Goal: Check status: Check status

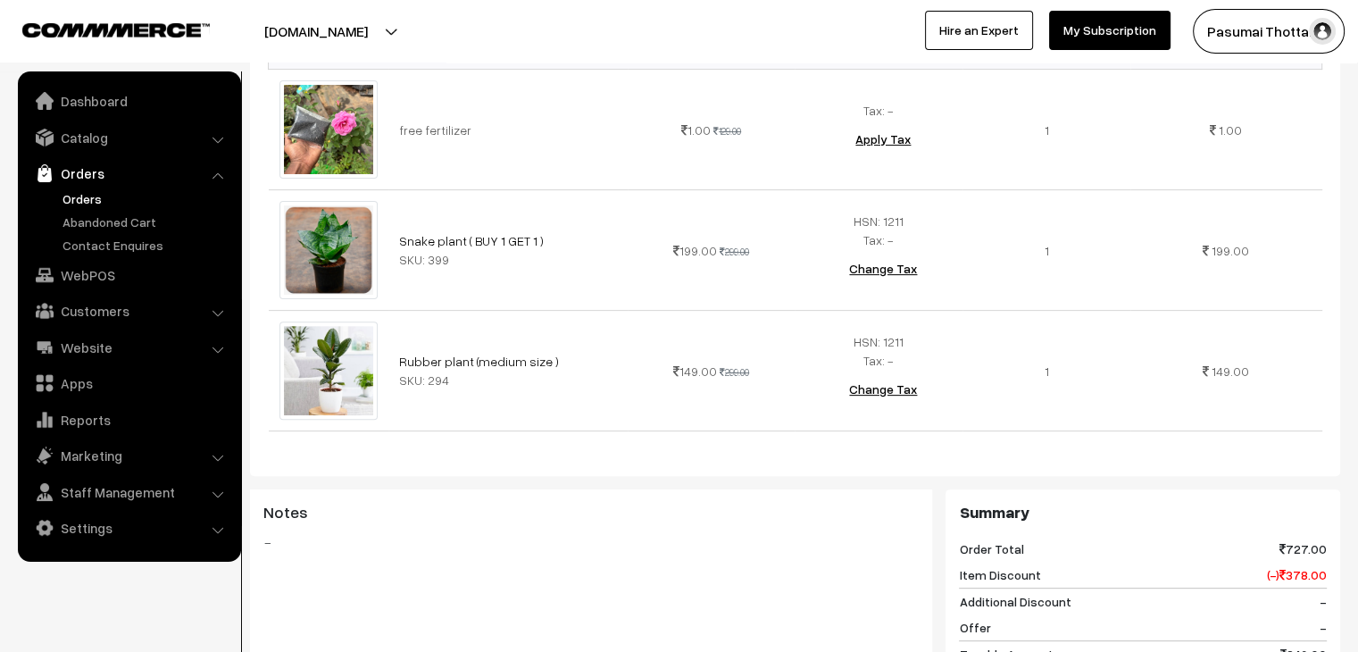
scroll to position [714, 0]
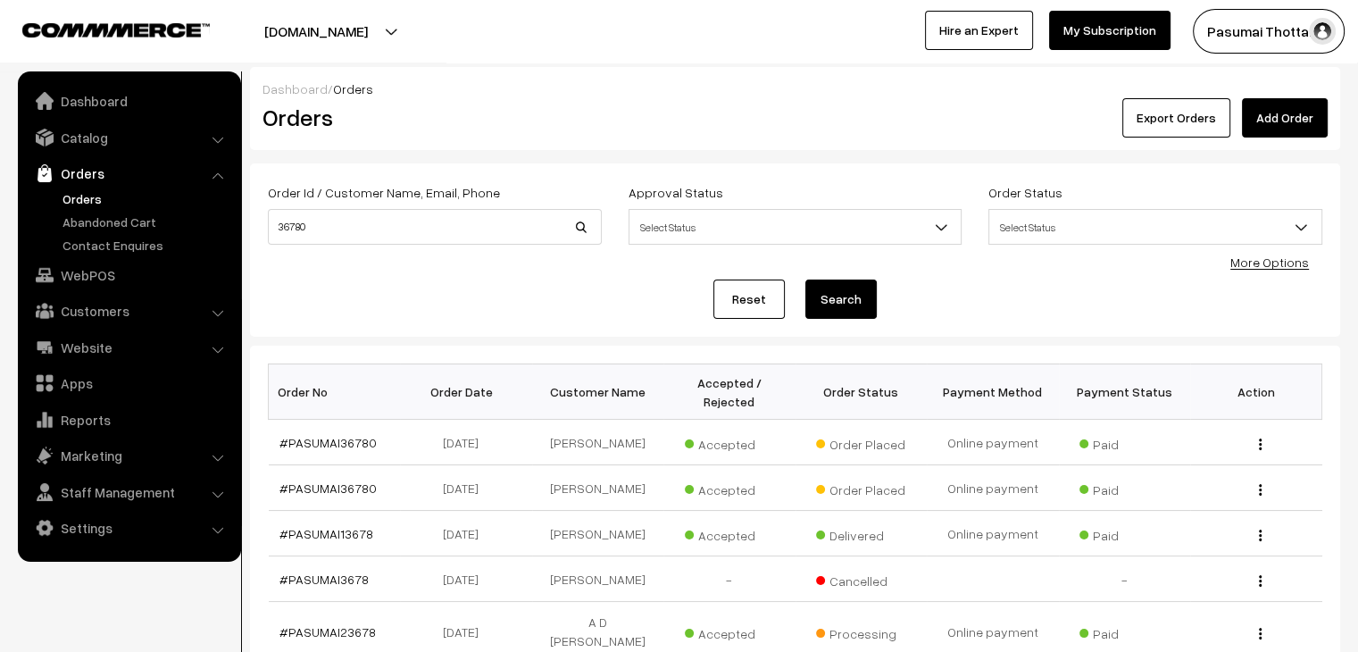
click at [403, 208] on div "Order Id / Customer Name, Email, Phone 36780" at bounding box center [435, 212] width 334 height 63
click at [404, 212] on input "36780" at bounding box center [435, 227] width 334 height 36
type input "3"
type input "9688011393"
click at [805, 279] on button "Search" at bounding box center [840, 298] width 71 height 39
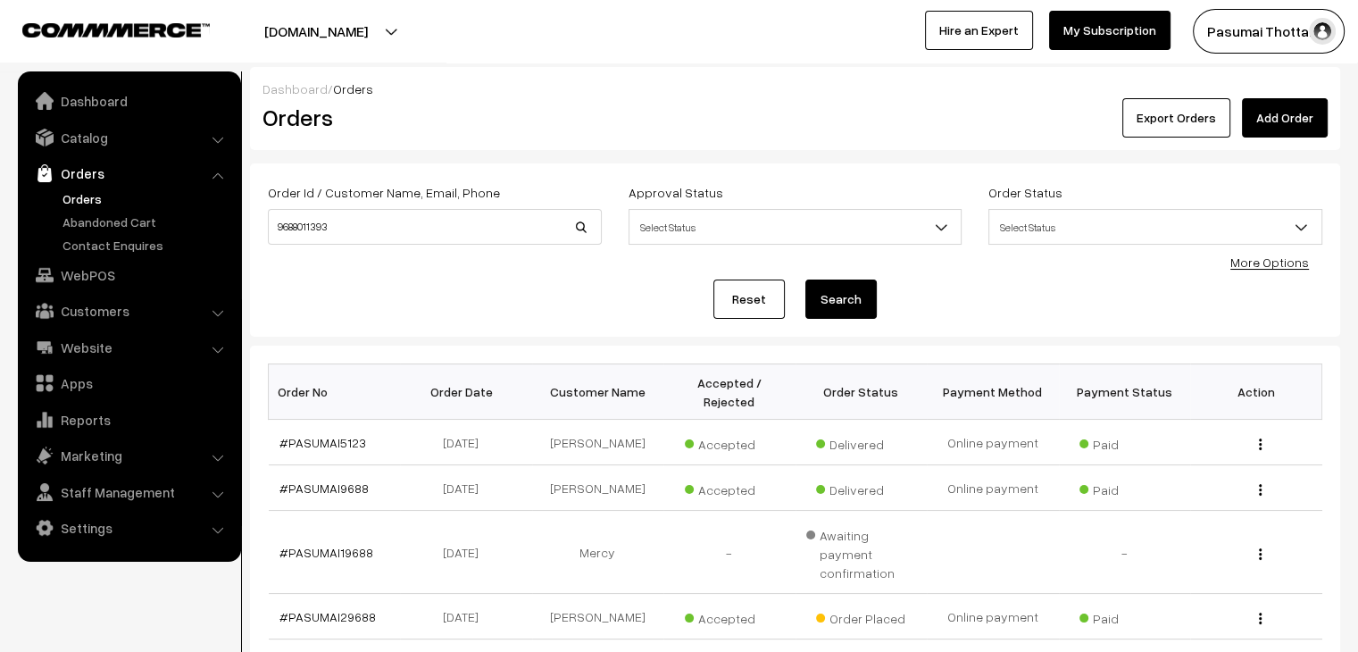
click at [837, 294] on button "Search" at bounding box center [840, 298] width 71 height 39
